Goal: Book appointment/travel/reservation

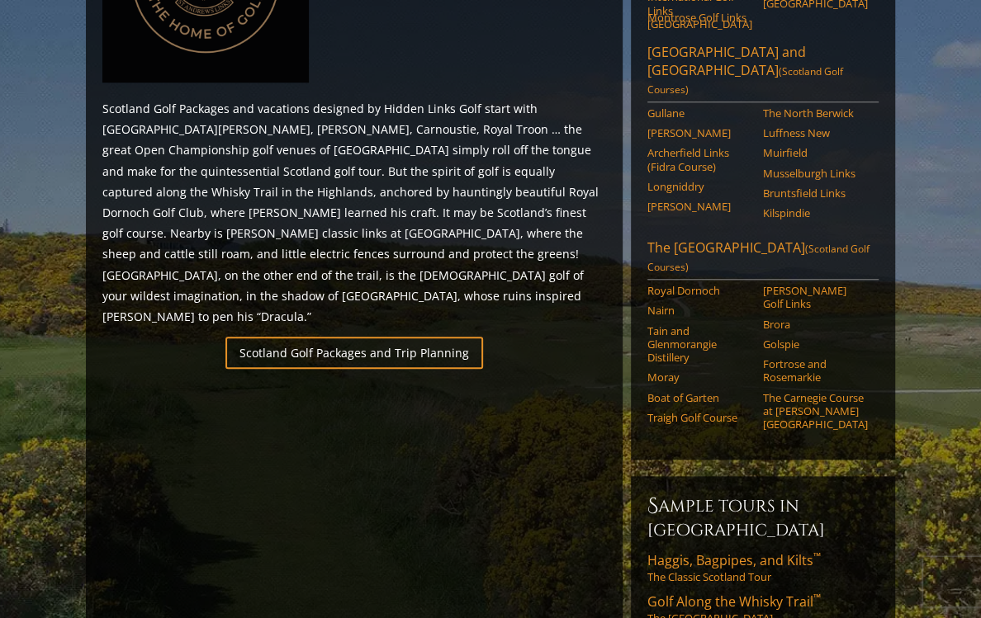
scroll to position [908, 0]
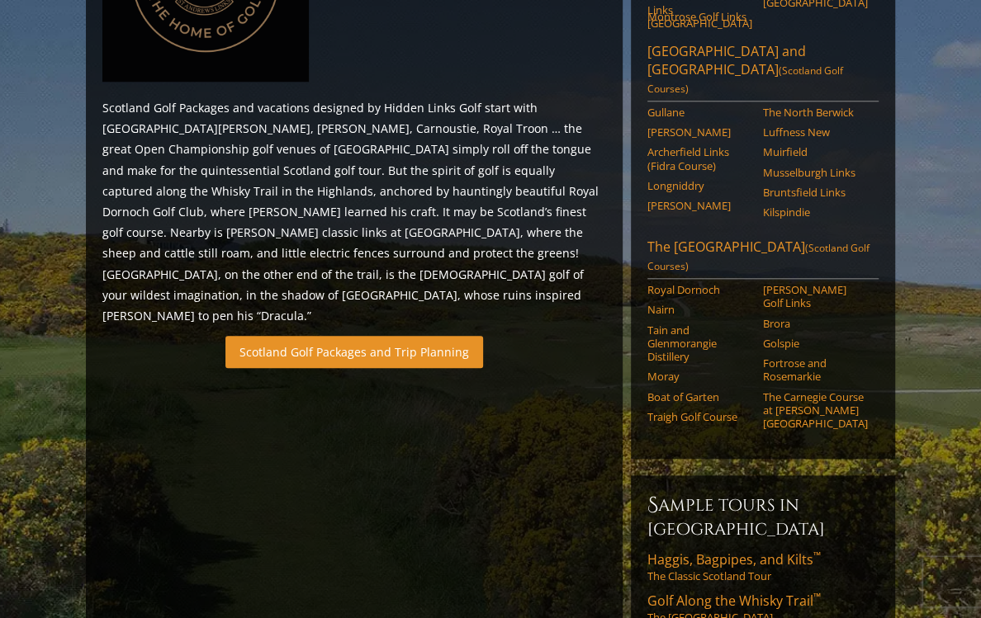
click at [353, 336] on link "Scotland Golf Packages and Trip Planning" at bounding box center [354, 352] width 258 height 32
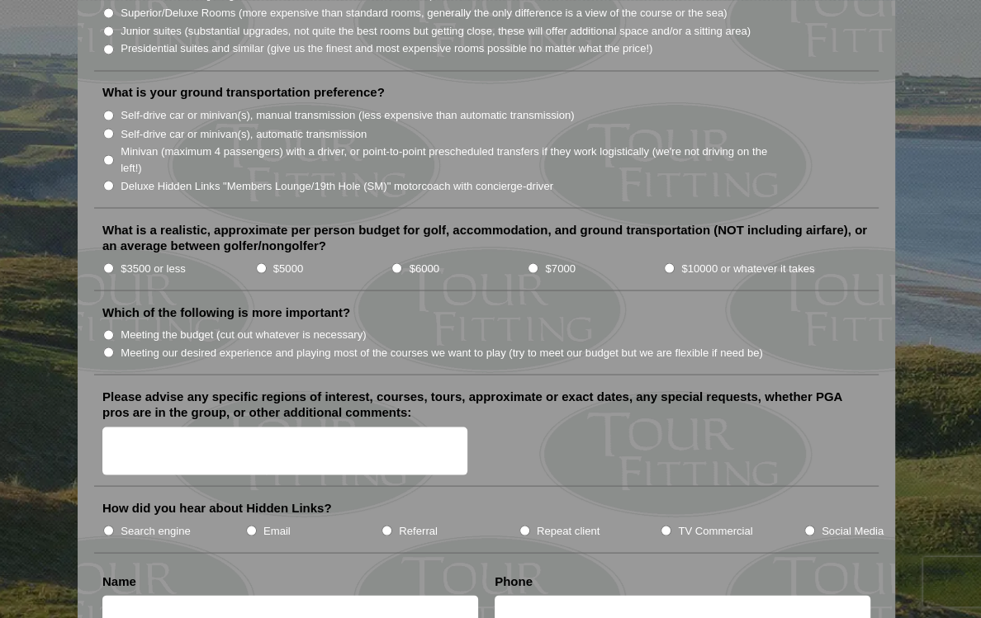
scroll to position [1734, 0]
